Goal: Task Accomplishment & Management: Manage account settings

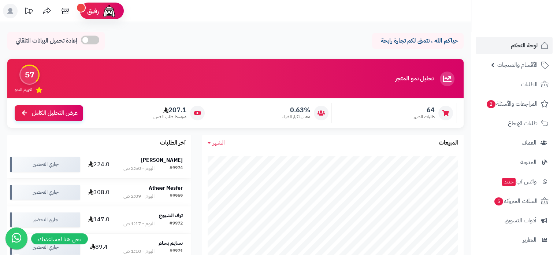
click at [156, 162] on strong "[PERSON_NAME]" at bounding box center [162, 160] width 42 height 8
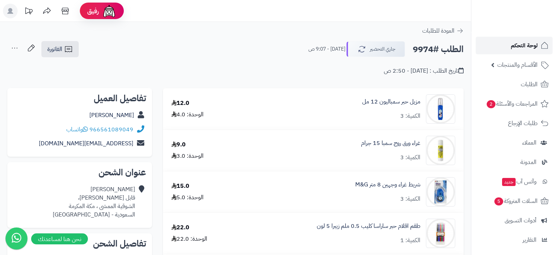
click at [524, 44] on span "لوحة التحكم" at bounding box center [524, 45] width 27 height 10
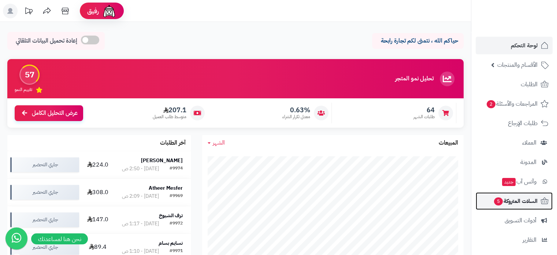
click at [522, 195] on link "السلات المتروكة 5" at bounding box center [514, 201] width 77 height 18
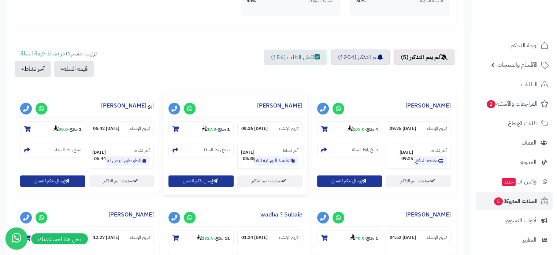
scroll to position [220, 0]
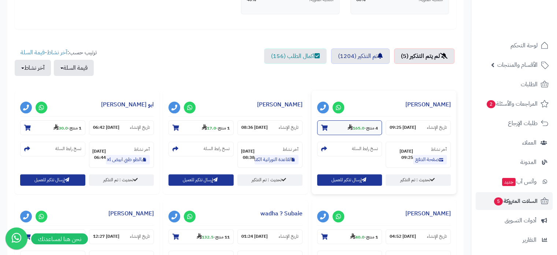
click at [362, 133] on section "4 منتج - 165.0" at bounding box center [349, 127] width 65 height 15
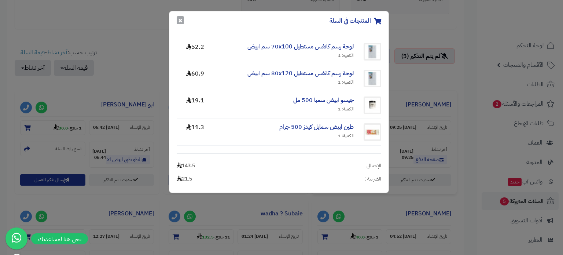
click at [182, 19] on button "×" at bounding box center [180, 20] width 7 height 8
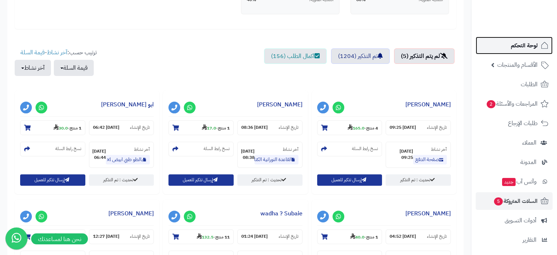
click at [526, 46] on span "لوحة التحكم" at bounding box center [524, 45] width 27 height 10
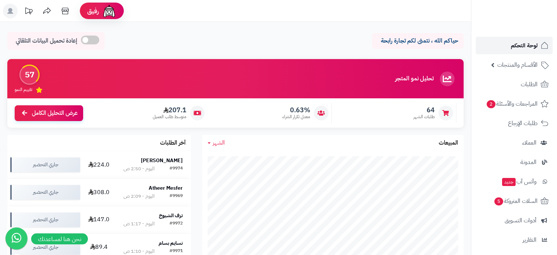
click at [522, 48] on span "لوحة التحكم" at bounding box center [524, 45] width 27 height 10
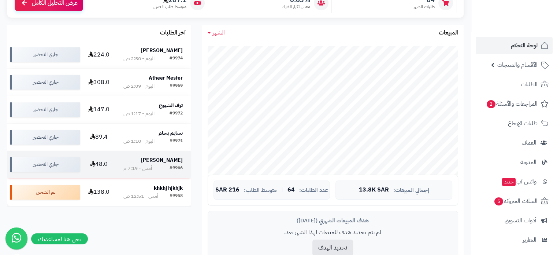
click at [174, 163] on strong "[PERSON_NAME]" at bounding box center [162, 160] width 42 height 8
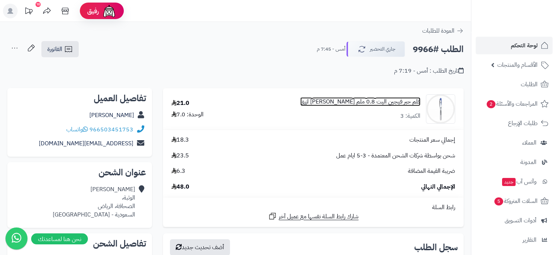
click at [358, 100] on link "قلم حبر فيجين اليت 0.8 ملم [PERSON_NAME] ازرق" at bounding box center [361, 101] width 120 height 8
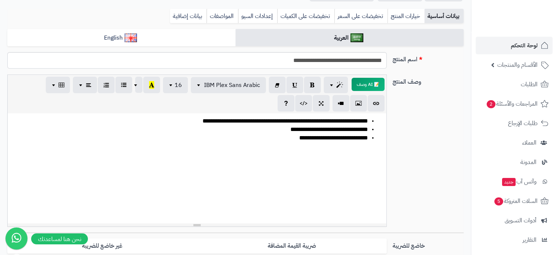
scroll to position [37, 0]
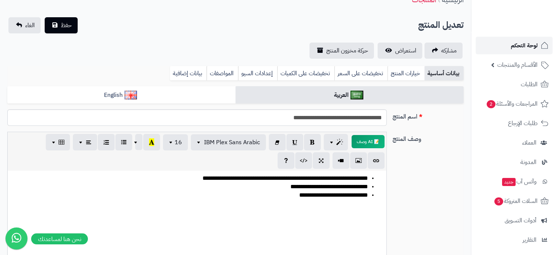
click at [522, 48] on span "لوحة التحكم" at bounding box center [524, 45] width 27 height 10
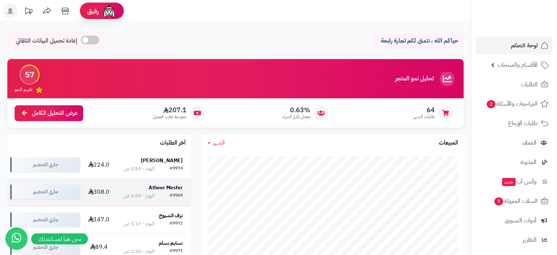
click at [167, 185] on strong "Atheer Mesfer" at bounding box center [166, 188] width 34 height 8
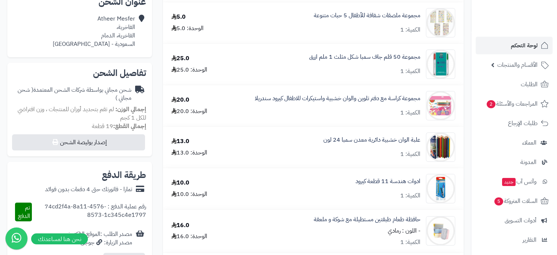
scroll to position [183, 0]
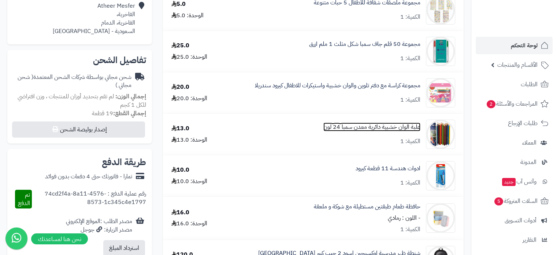
click at [355, 129] on link "علبة الوان خشبية دائرية معدن سمبا 24 لون" at bounding box center [372, 127] width 97 height 8
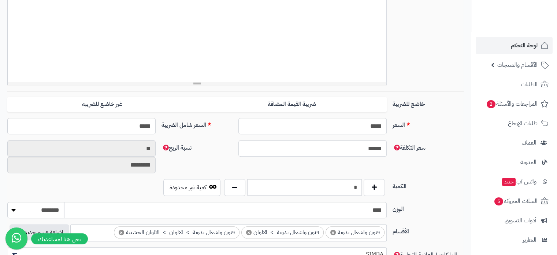
scroll to position [293, 0]
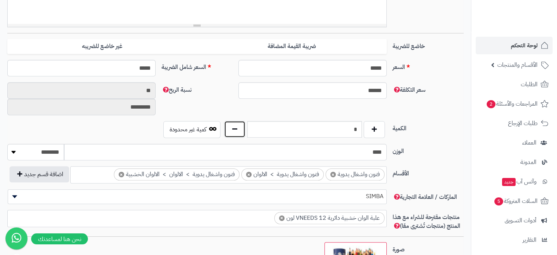
click at [242, 130] on button "button" at bounding box center [234, 129] width 21 height 17
click at [237, 132] on button "button" at bounding box center [234, 129] width 21 height 17
click at [235, 129] on button "button" at bounding box center [234, 129] width 21 height 17
type input "*"
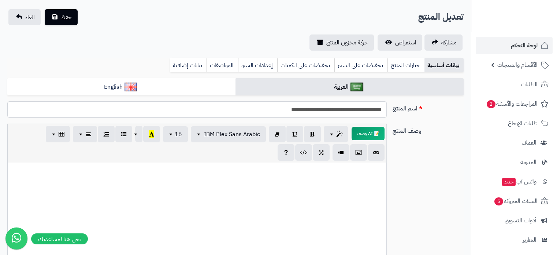
scroll to position [0, 0]
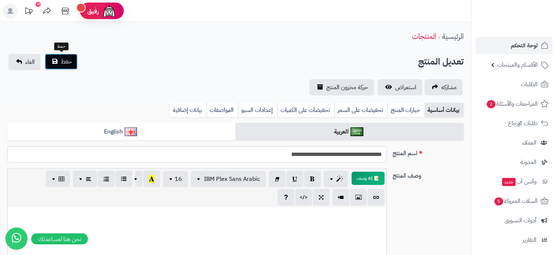
click at [68, 60] on span "حفظ" at bounding box center [66, 61] width 11 height 9
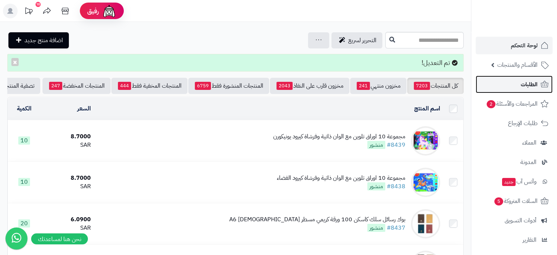
click at [526, 84] on span "الطلبات" at bounding box center [529, 84] width 17 height 10
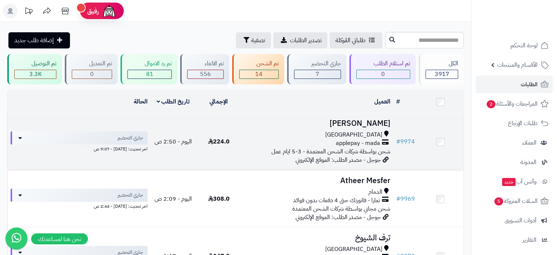
click at [345, 124] on h3 "Waad Alshareef" at bounding box center [317, 123] width 146 height 8
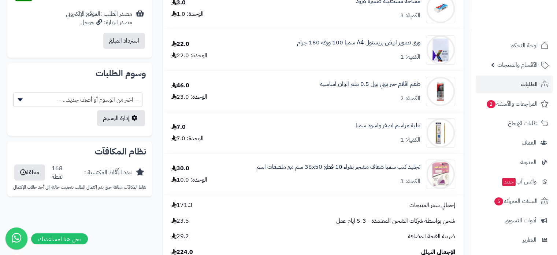
scroll to position [403, 0]
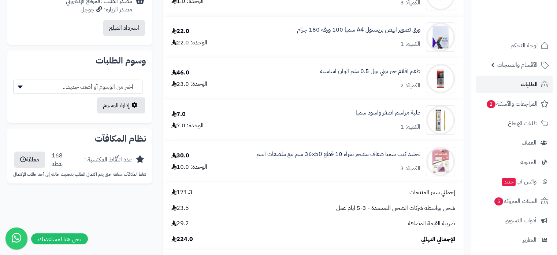
click at [520, 82] on link "الطلبات" at bounding box center [514, 85] width 77 height 18
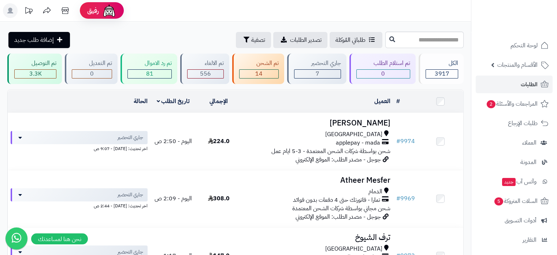
scroll to position [73, 0]
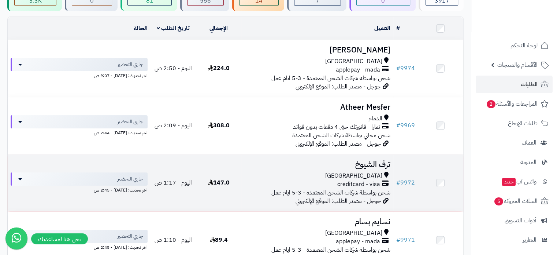
click at [368, 162] on h3 "ترف الشيوخ" at bounding box center [317, 164] width 146 height 8
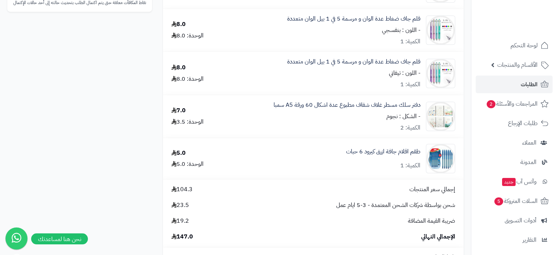
scroll to position [623, 0]
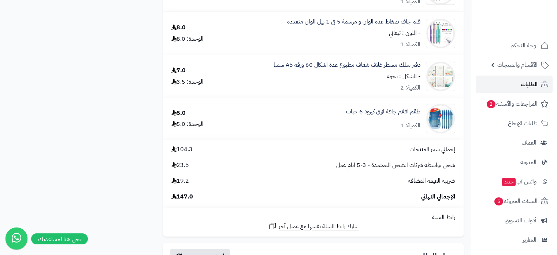
click at [523, 88] on span "الطلبات" at bounding box center [529, 84] width 17 height 10
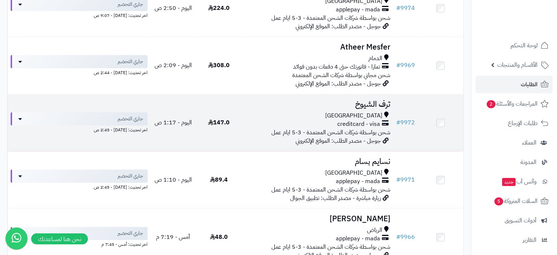
scroll to position [147, 0]
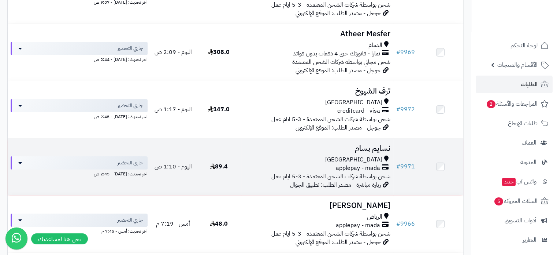
click at [375, 148] on h3 "نسايم بسام" at bounding box center [317, 148] width 146 height 8
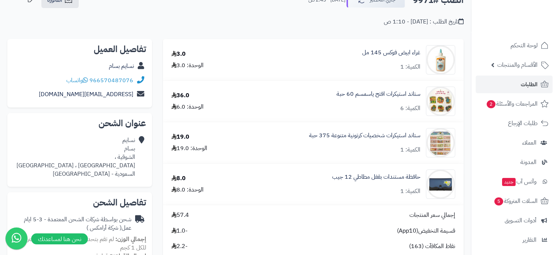
scroll to position [37, 0]
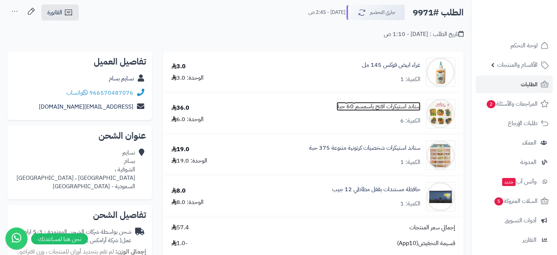
click at [355, 103] on link "ستاند استيكرات افتح ياسمسم 60 حبة" at bounding box center [379, 106] width 84 height 8
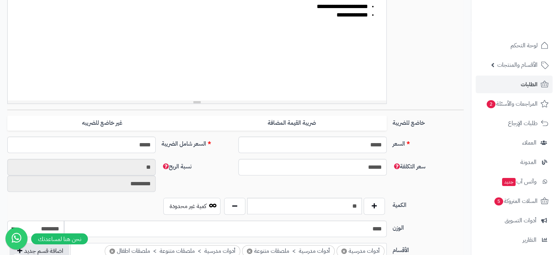
scroll to position [220, 0]
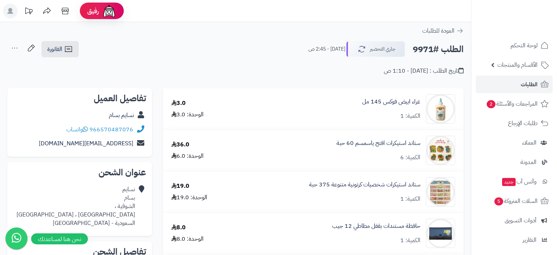
scroll to position [37, 0]
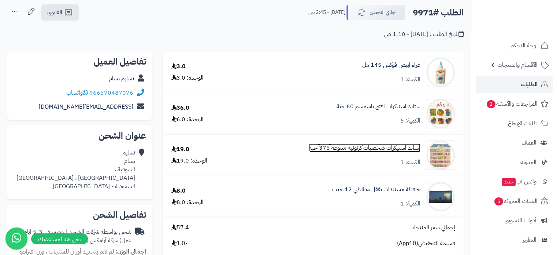
click at [321, 146] on link "ستاند استيكرات شخصيات كرتونية متنوعة 375 حبة" at bounding box center [364, 148] width 111 height 8
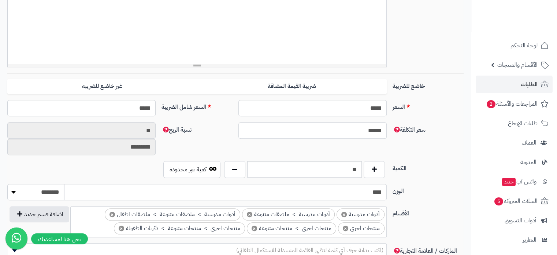
scroll to position [293, 0]
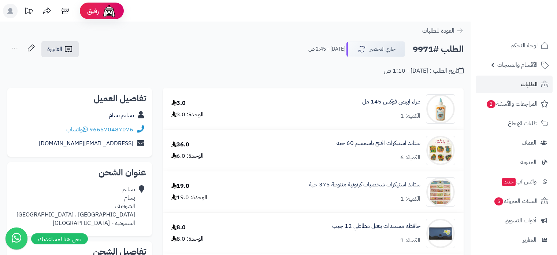
scroll to position [37, 0]
